Goal: Navigation & Orientation: Find specific page/section

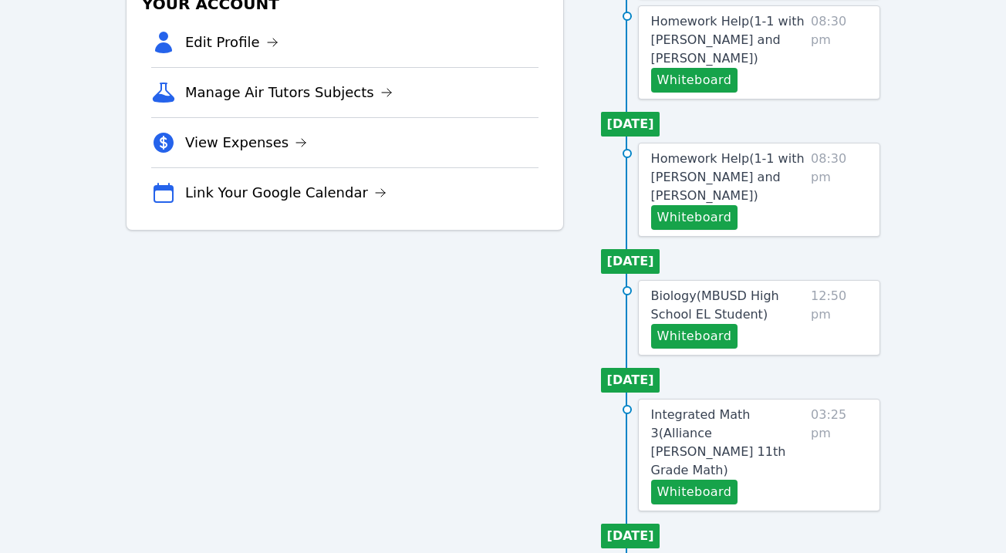
scroll to position [81, 0]
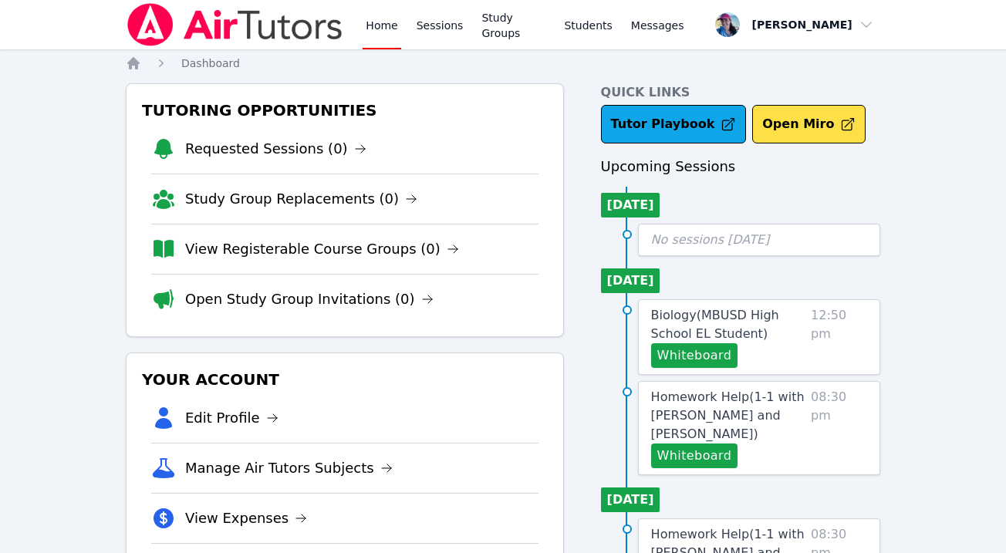
scroll to position [177, 0]
